Goal: Task Accomplishment & Management: Manage account settings

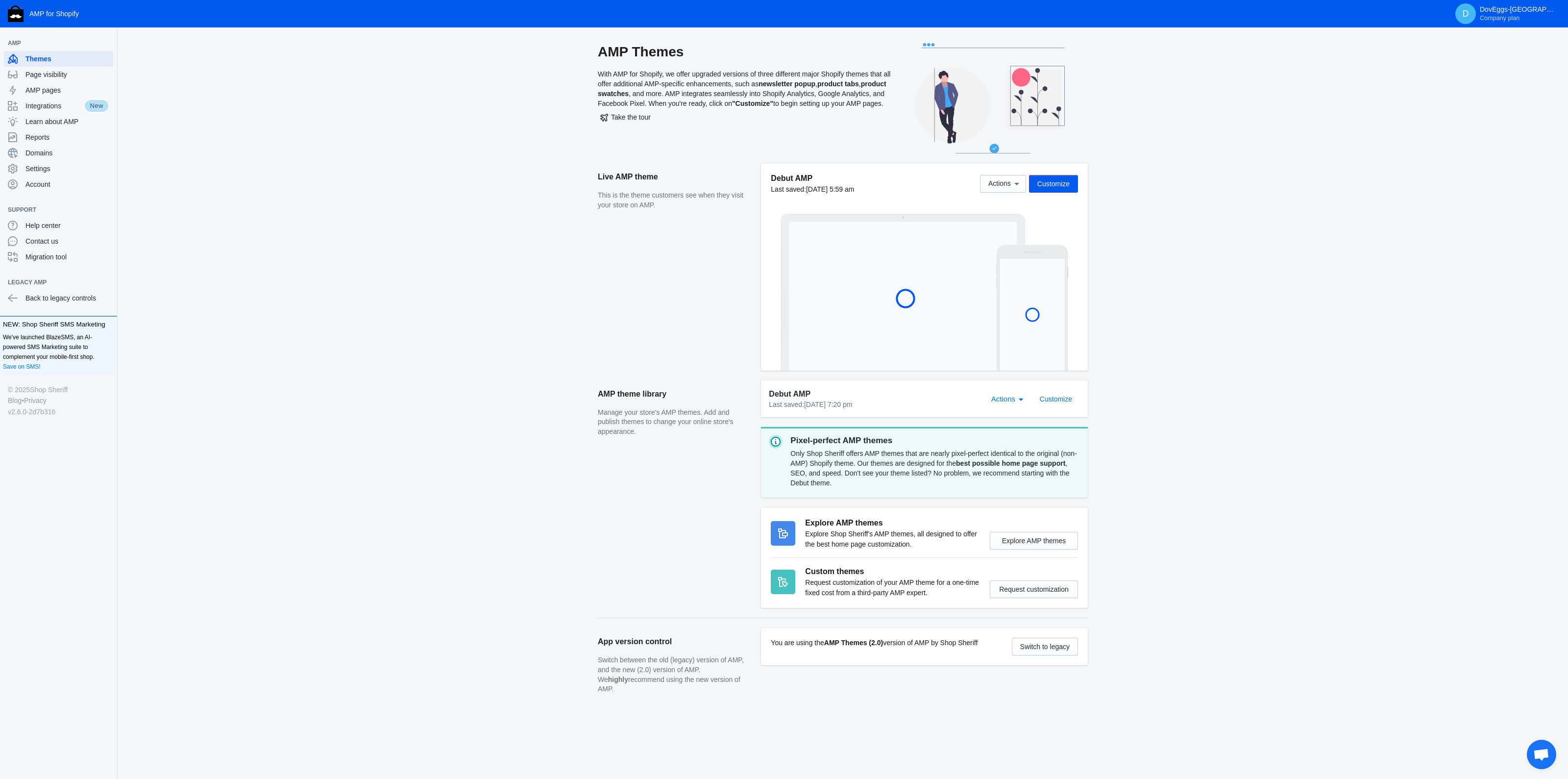
click at [1538, 753] on span "Open chat" at bounding box center [1542, 756] width 16 height 14
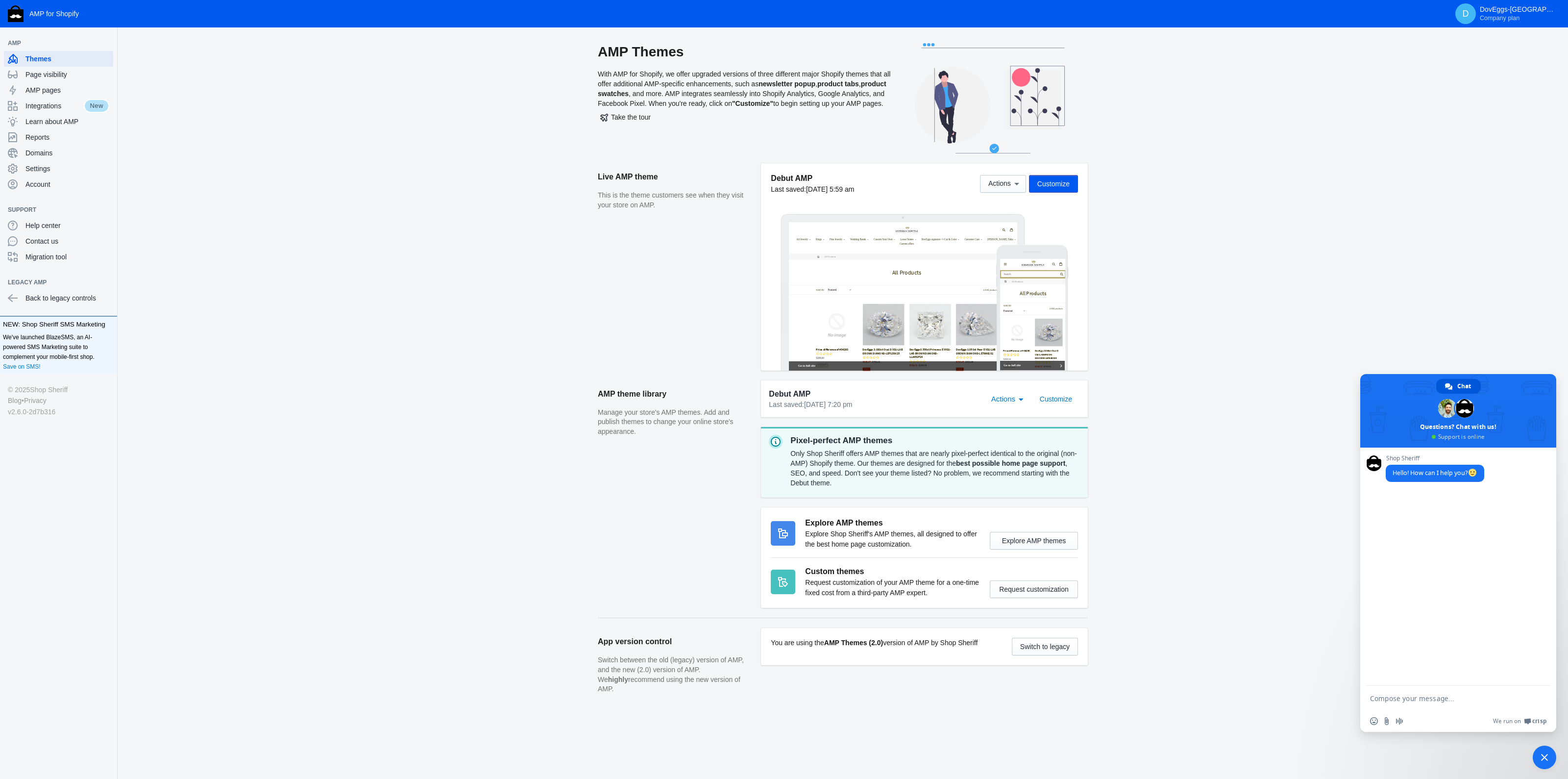
click at [1545, 754] on span "Close chat" at bounding box center [1545, 758] width 7 height 7
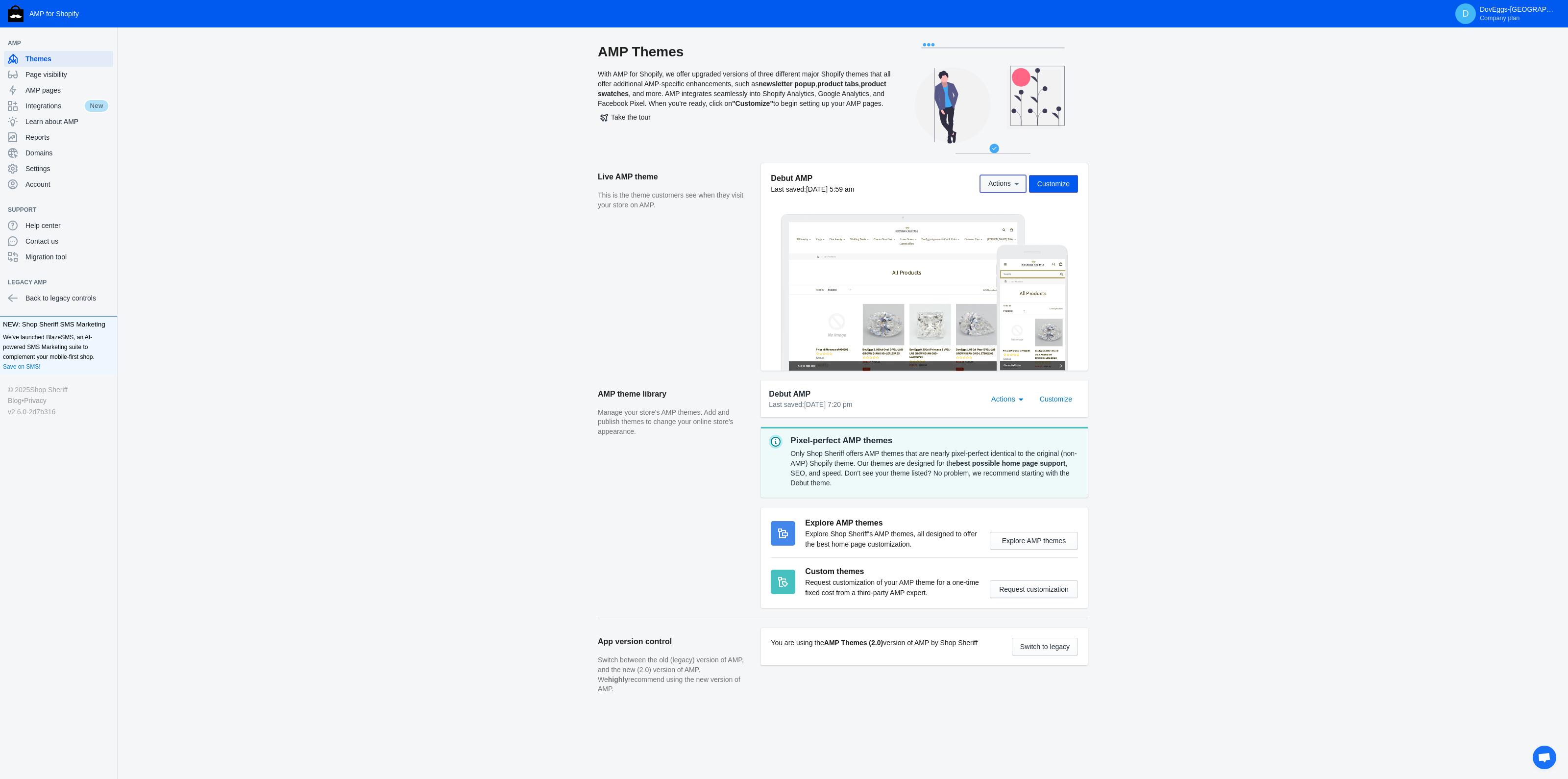
click at [1002, 180] on span "Actions" at bounding box center [1000, 184] width 23 height 8
click at [101, 51] on span "Edit language" at bounding box center [101, 51] width 0 height 0
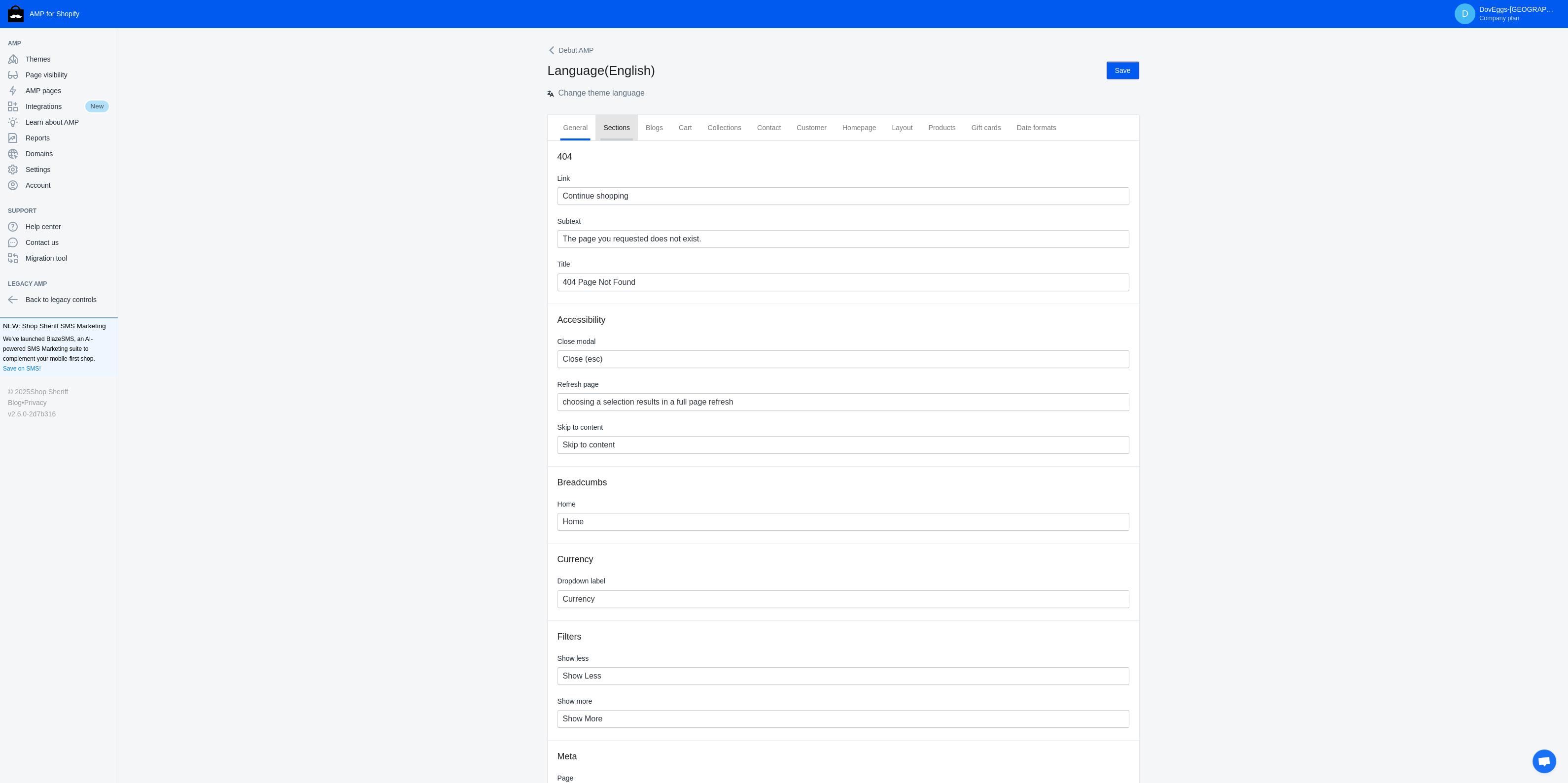
click at [621, 131] on span "Sections" at bounding box center [616, 127] width 27 height 10
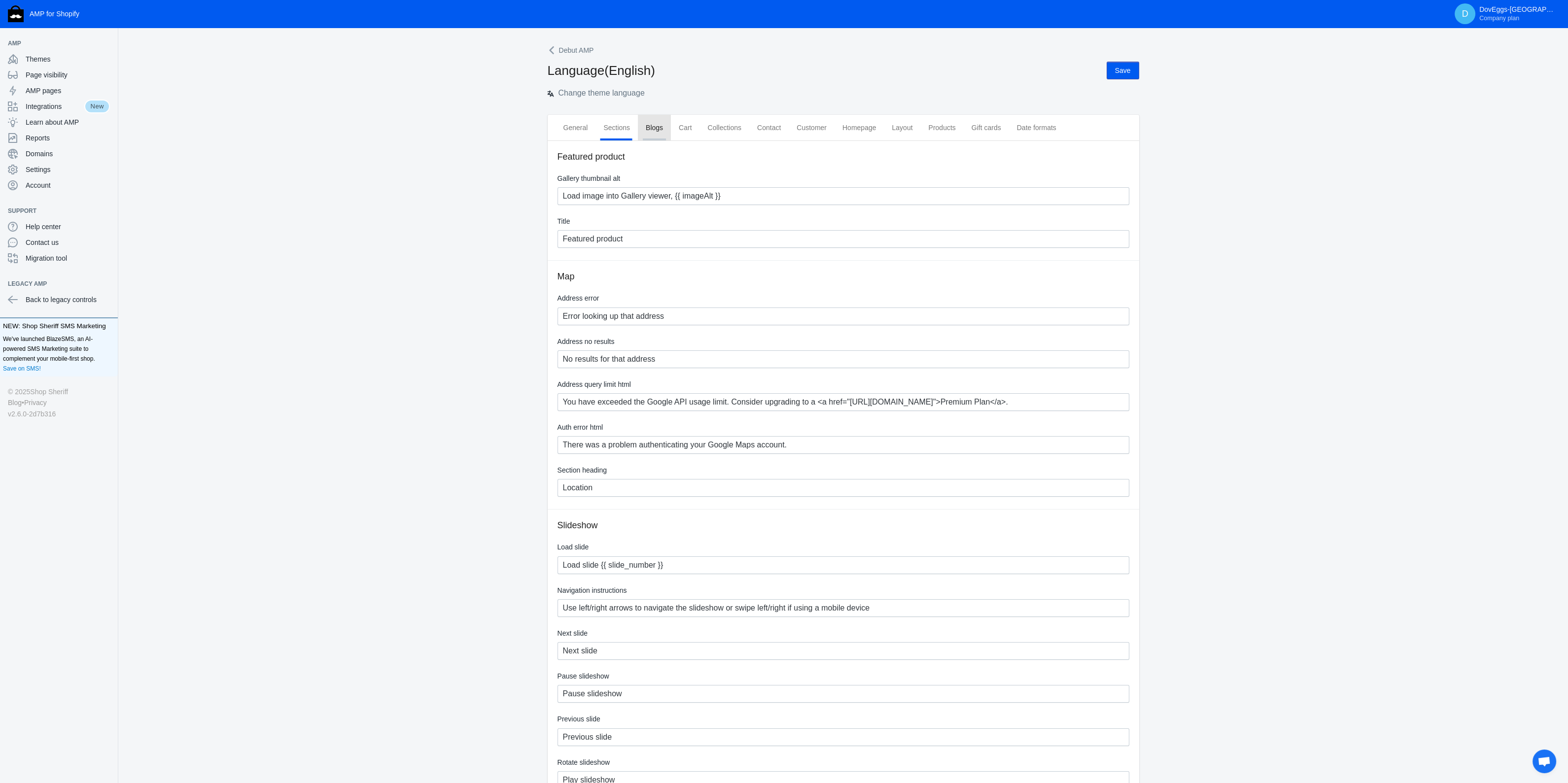
click at [660, 127] on span "Blogs" at bounding box center [654, 127] width 17 height 10
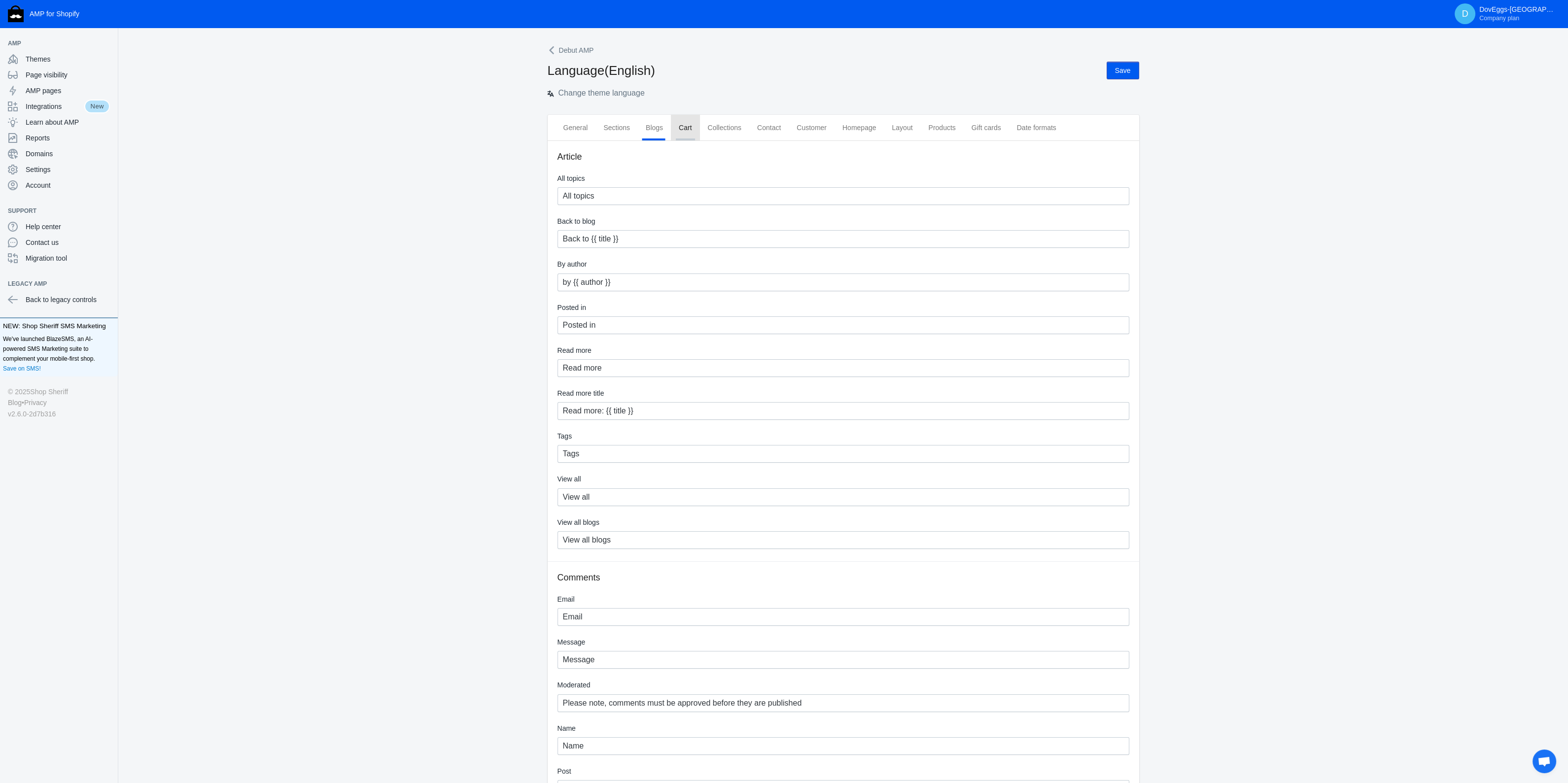
click at [686, 126] on span "Cart" at bounding box center [685, 127] width 12 height 10
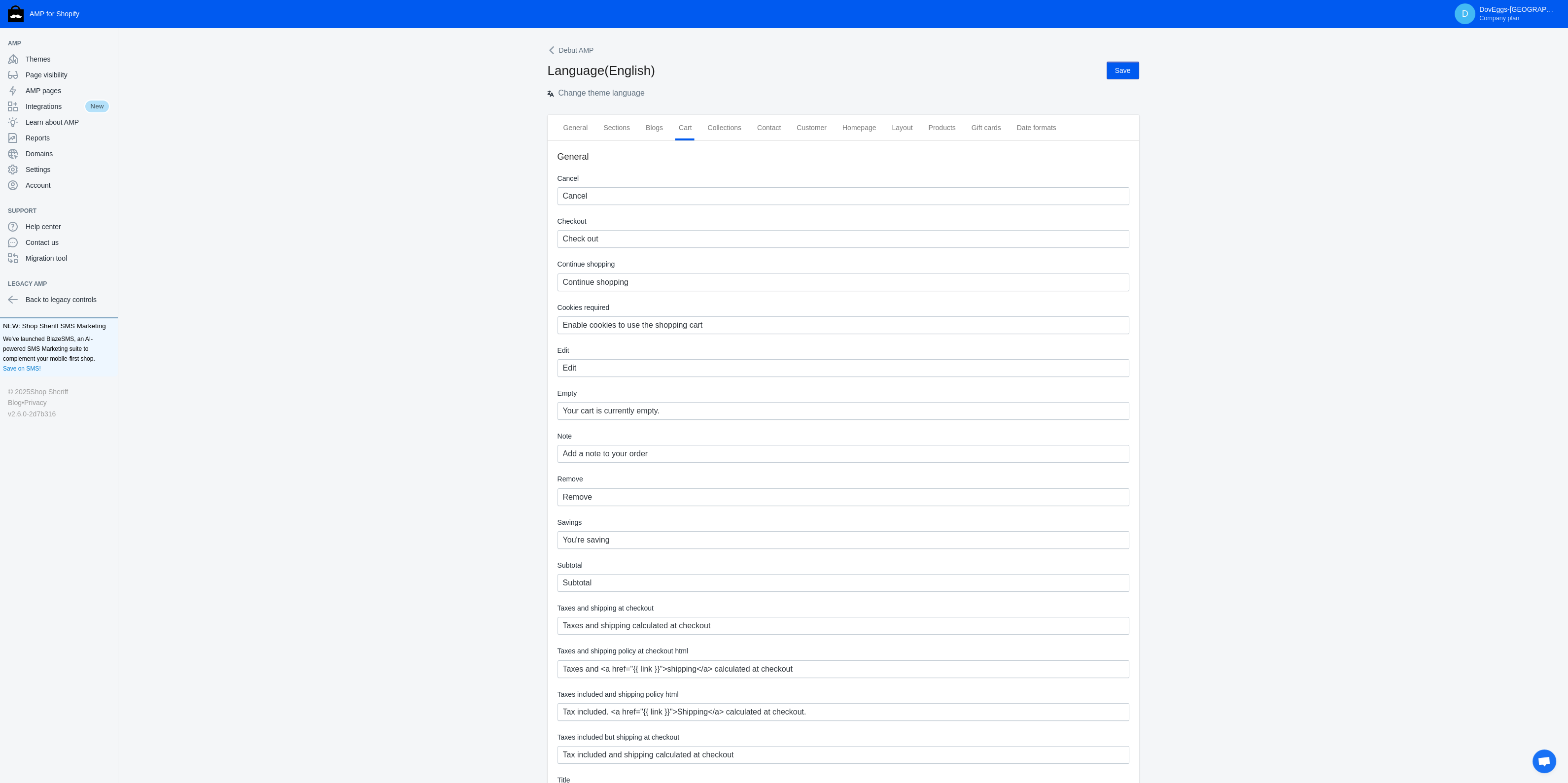
click at [546, 46] on ss-navigation-button "Debut AMP" at bounding box center [843, 50] width 1418 height 13
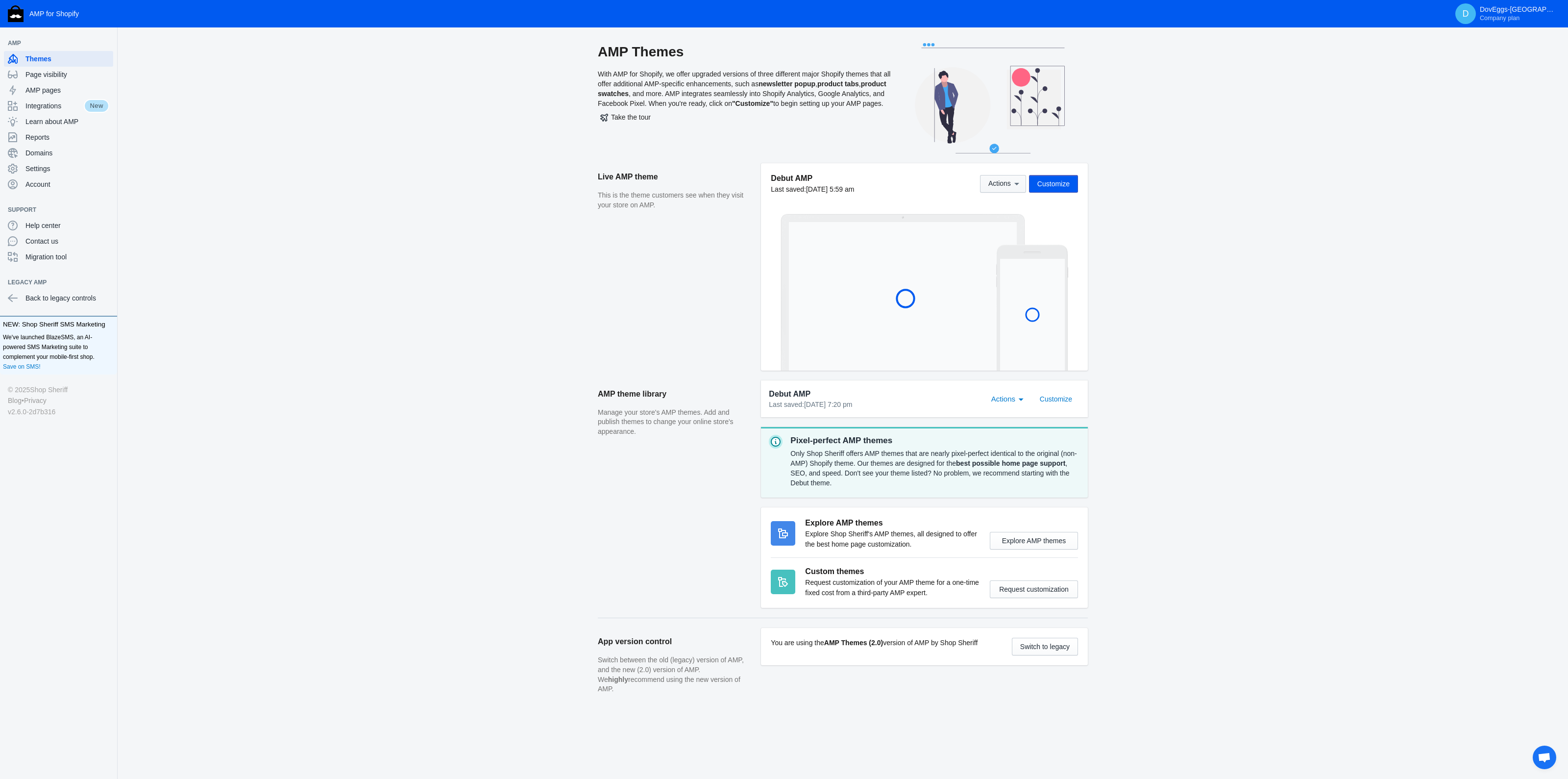
drag, startPoint x: 965, startPoint y: 169, endPoint x: 988, endPoint y: 179, distance: 25.1
click at [969, 171] on div "Debut AMP Last saved: [DATE] 5:59 am Actions Customize" at bounding box center [924, 266] width 327 height 207
click at [992, 180] on span "Actions" at bounding box center [1000, 184] width 23 height 8
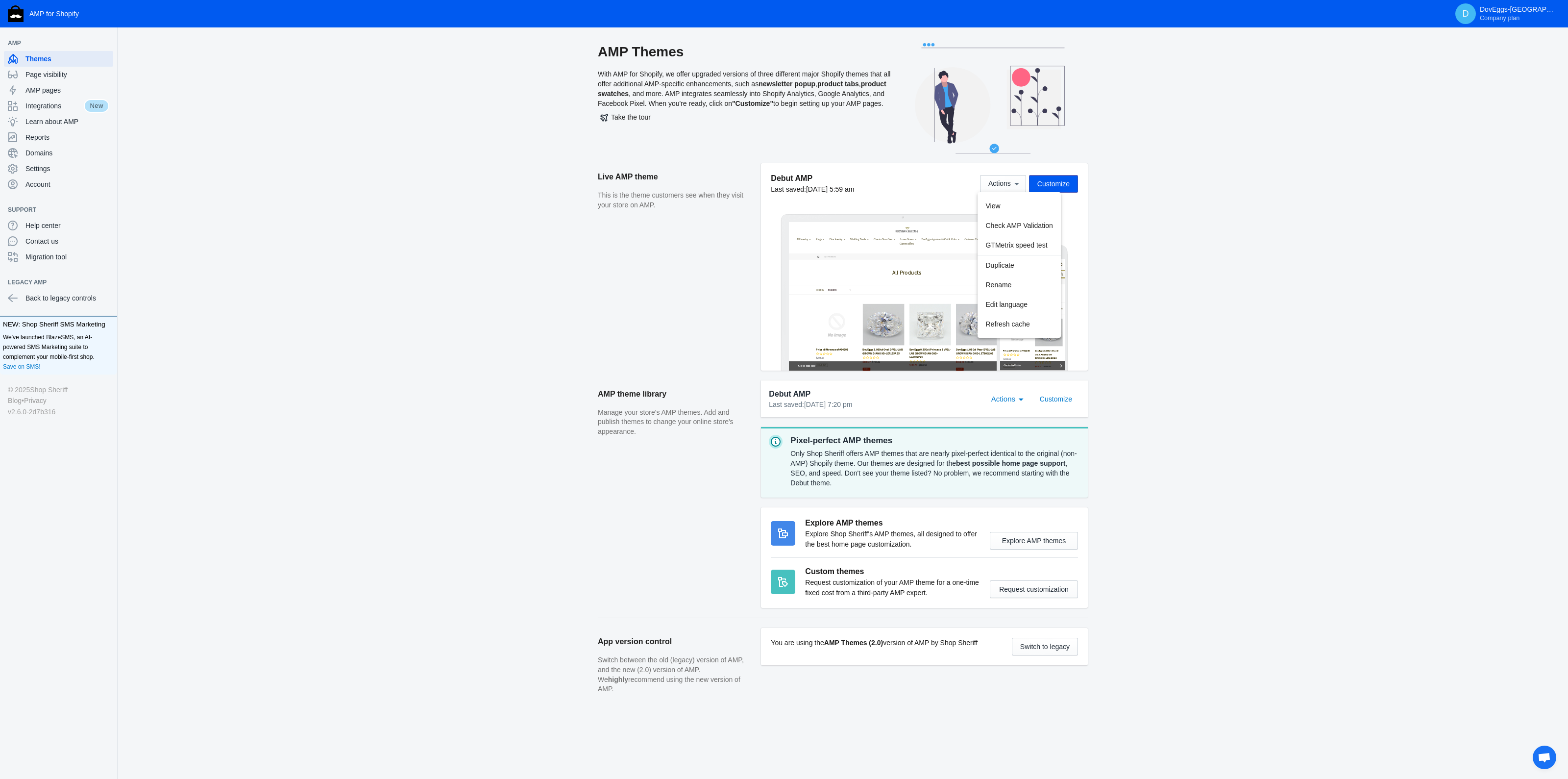
click at [1000, 182] on div at bounding box center [784, 389] width 1568 height 779
